Goal: Ask a question

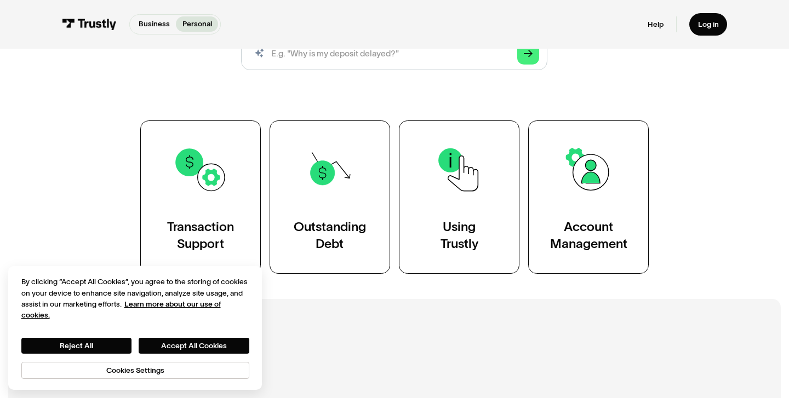
scroll to position [155, 0]
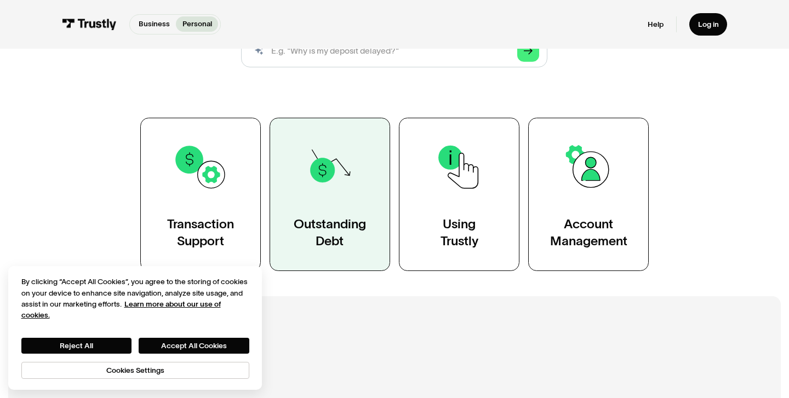
click at [352, 198] on link "Outstanding Debt" at bounding box center [330, 194] width 121 height 153
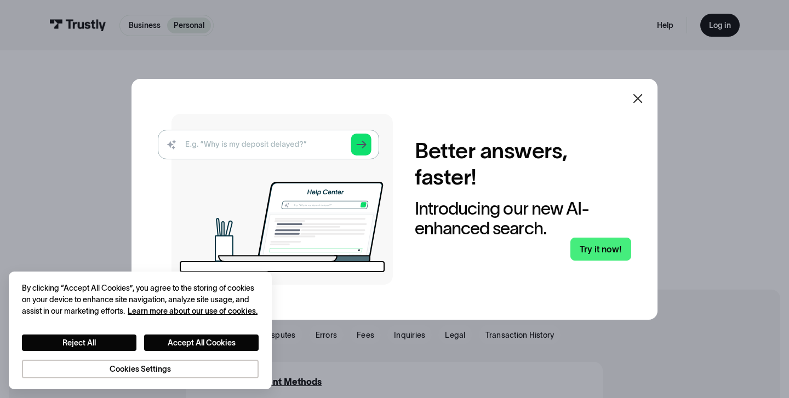
click at [638, 101] on icon at bounding box center [637, 98] width 13 height 13
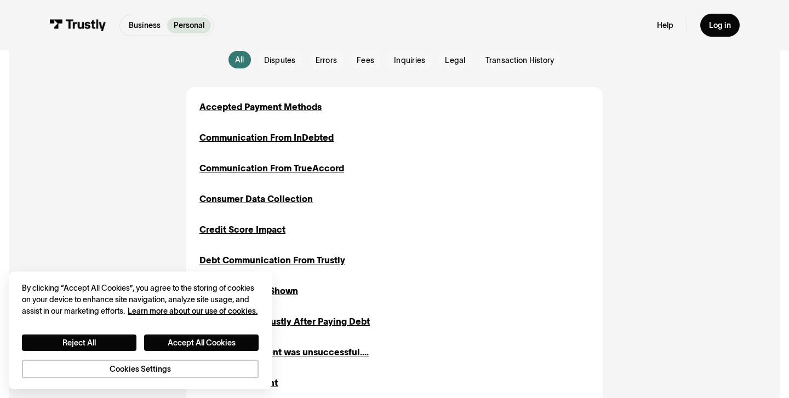
scroll to position [277, 0]
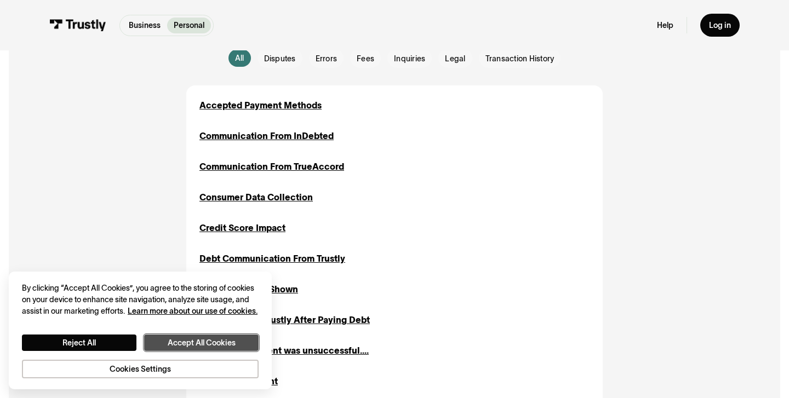
click at [202, 346] on button "Accept All Cookies" at bounding box center [201, 343] width 115 height 16
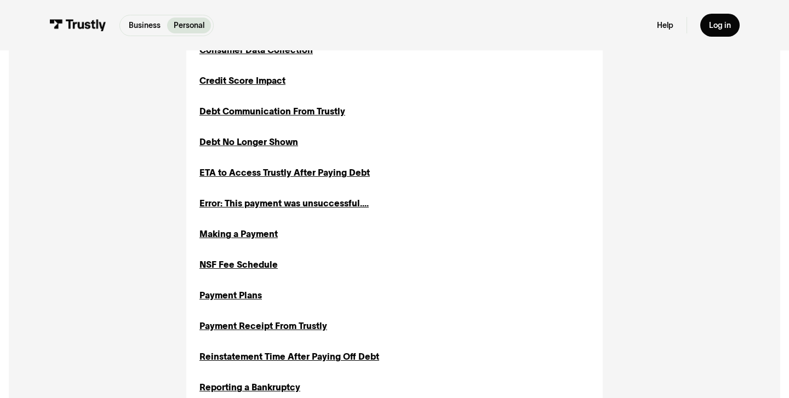
scroll to position [423, 0]
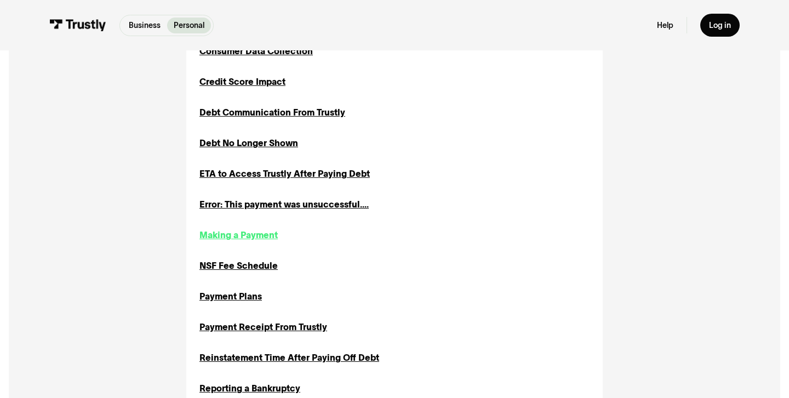
click at [240, 236] on div "Making a Payment" at bounding box center [238, 234] width 78 height 13
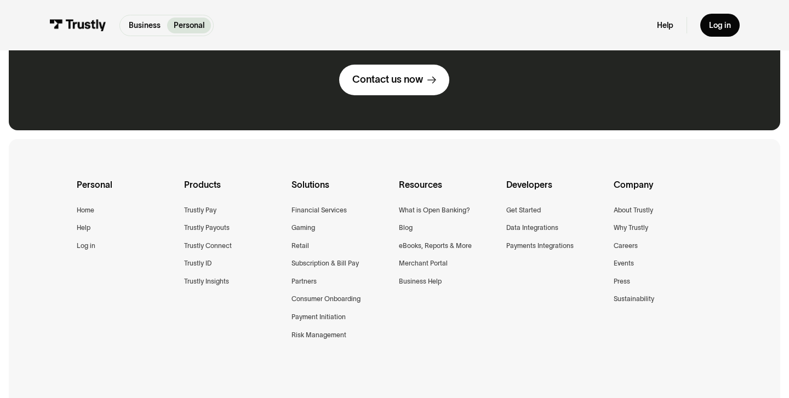
scroll to position [446, 0]
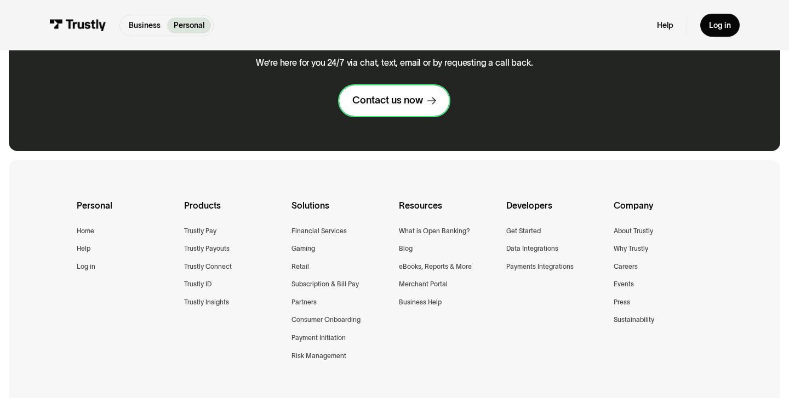
click at [401, 101] on div "Contact us now" at bounding box center [387, 100] width 71 height 13
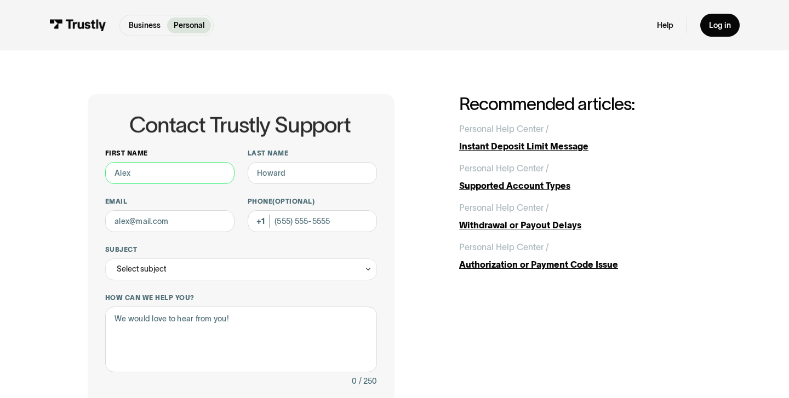
click at [186, 175] on input "First name" at bounding box center [169, 173] width 129 height 22
type input "Andrew"
type input "Mott"
type input "andrewmott526@gmail.com"
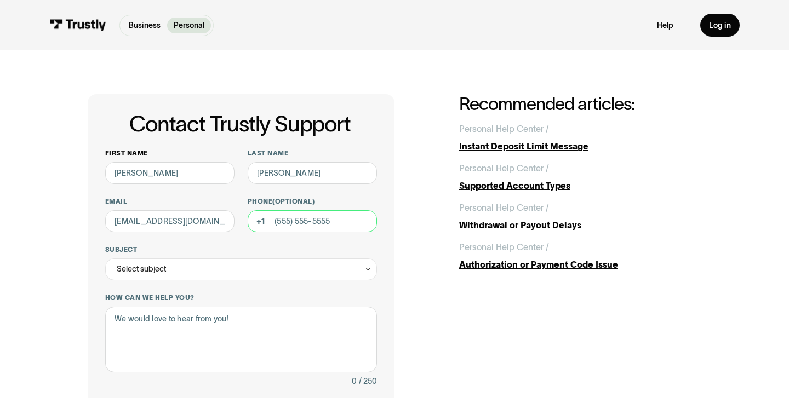
type input "(847) 708-7576"
click at [219, 279] on div "Select subject" at bounding box center [241, 270] width 272 height 22
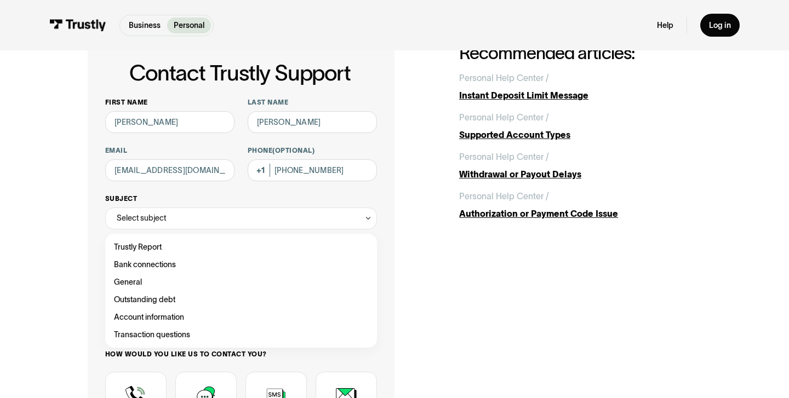
scroll to position [54, 0]
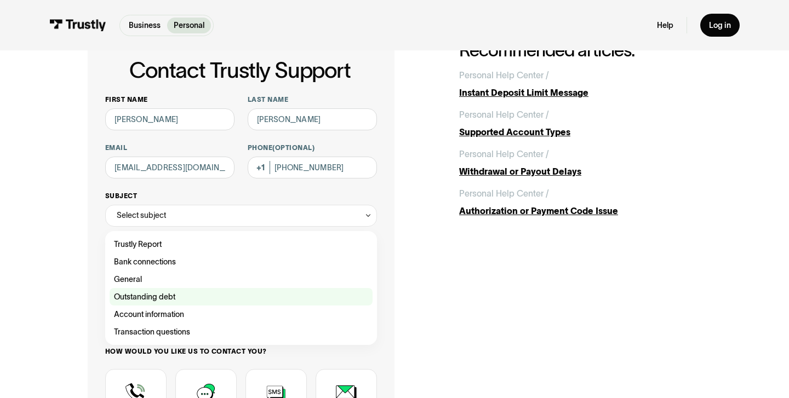
click at [167, 291] on div "Contact Trustly Support" at bounding box center [241, 297] width 263 height 18
type input "**********"
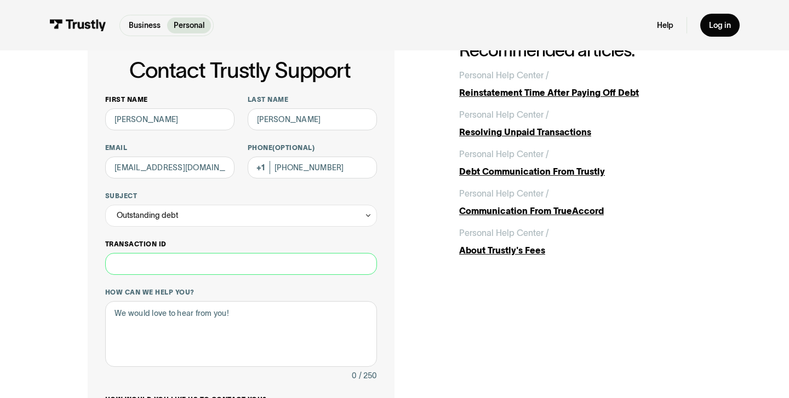
click at [184, 266] on input "Transaction ID" at bounding box center [241, 264] width 272 height 22
paste input "**********"
type input "**********"
click at [207, 319] on textarea "How can we help you?" at bounding box center [241, 334] width 272 height 66
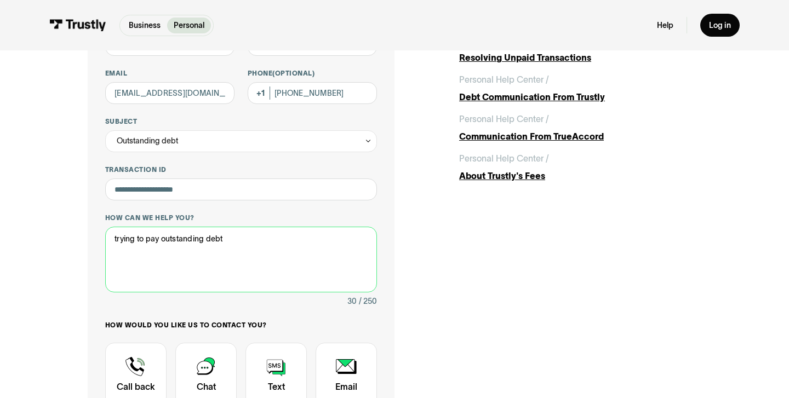
scroll to position [209, 0]
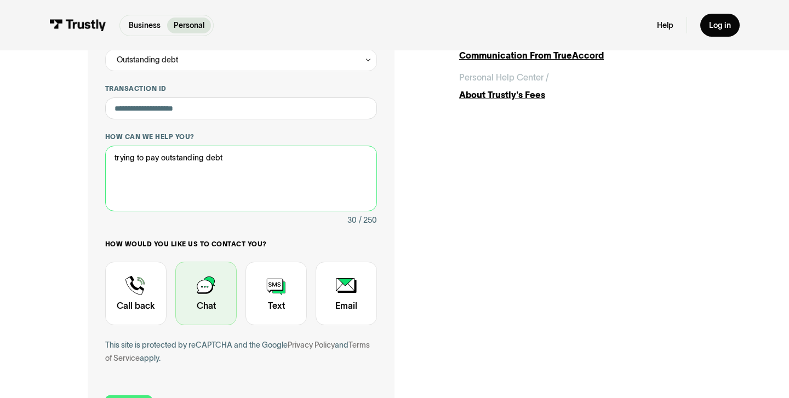
type textarea "trying to pay outstanding debt"
click at [212, 293] on div "Contact Trustly Support" at bounding box center [205, 294] width 61 height 64
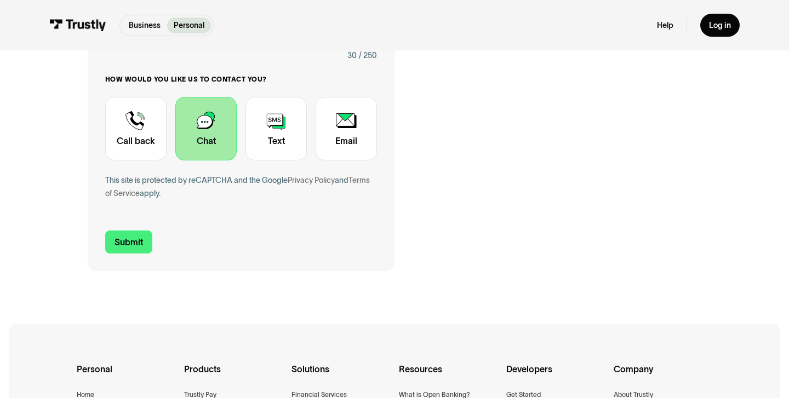
scroll to position [379, 0]
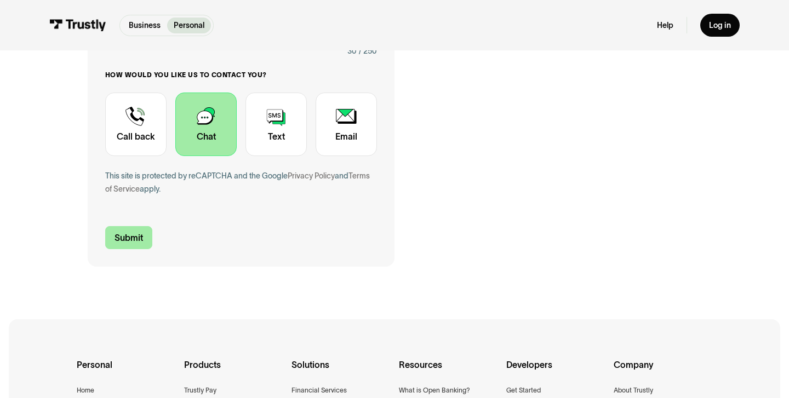
click at [128, 241] on input "Submit" at bounding box center [128, 237] width 47 height 23
type input "+18477087576"
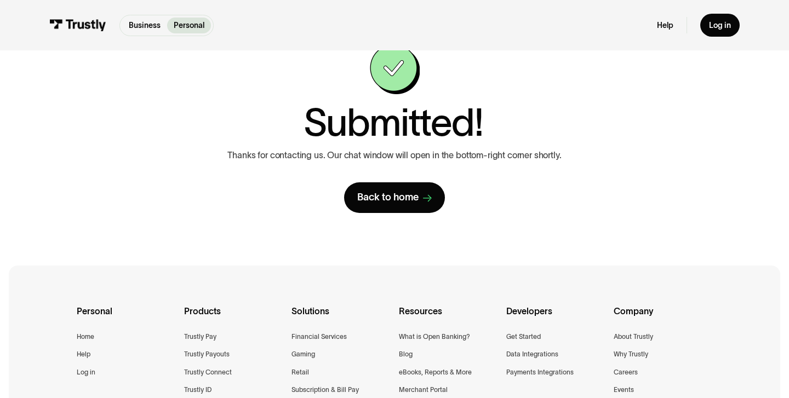
scroll to position [0, 0]
